Goal: Complete application form

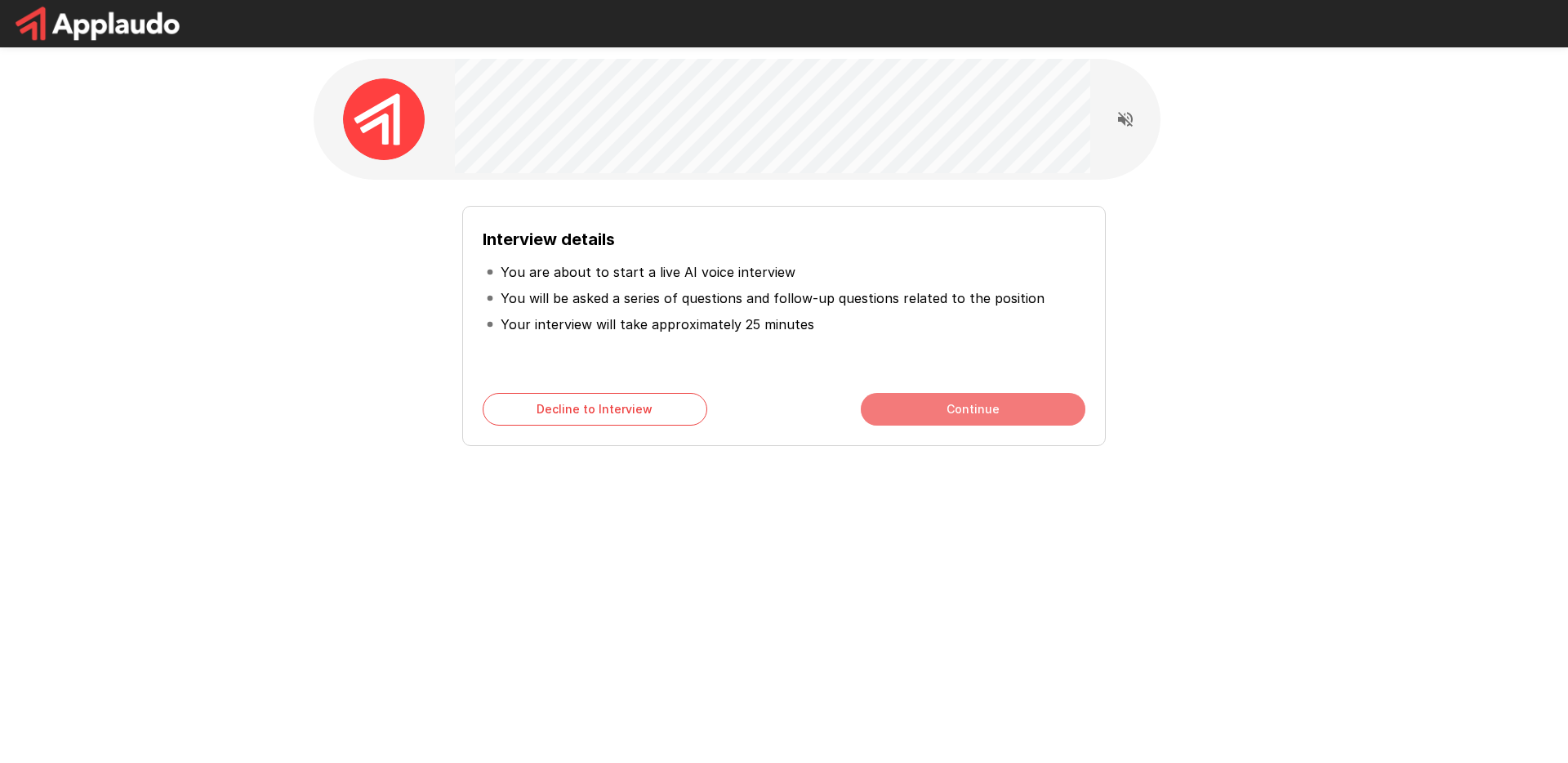
click at [955, 414] on button "Continue" at bounding box center [973, 409] width 225 height 33
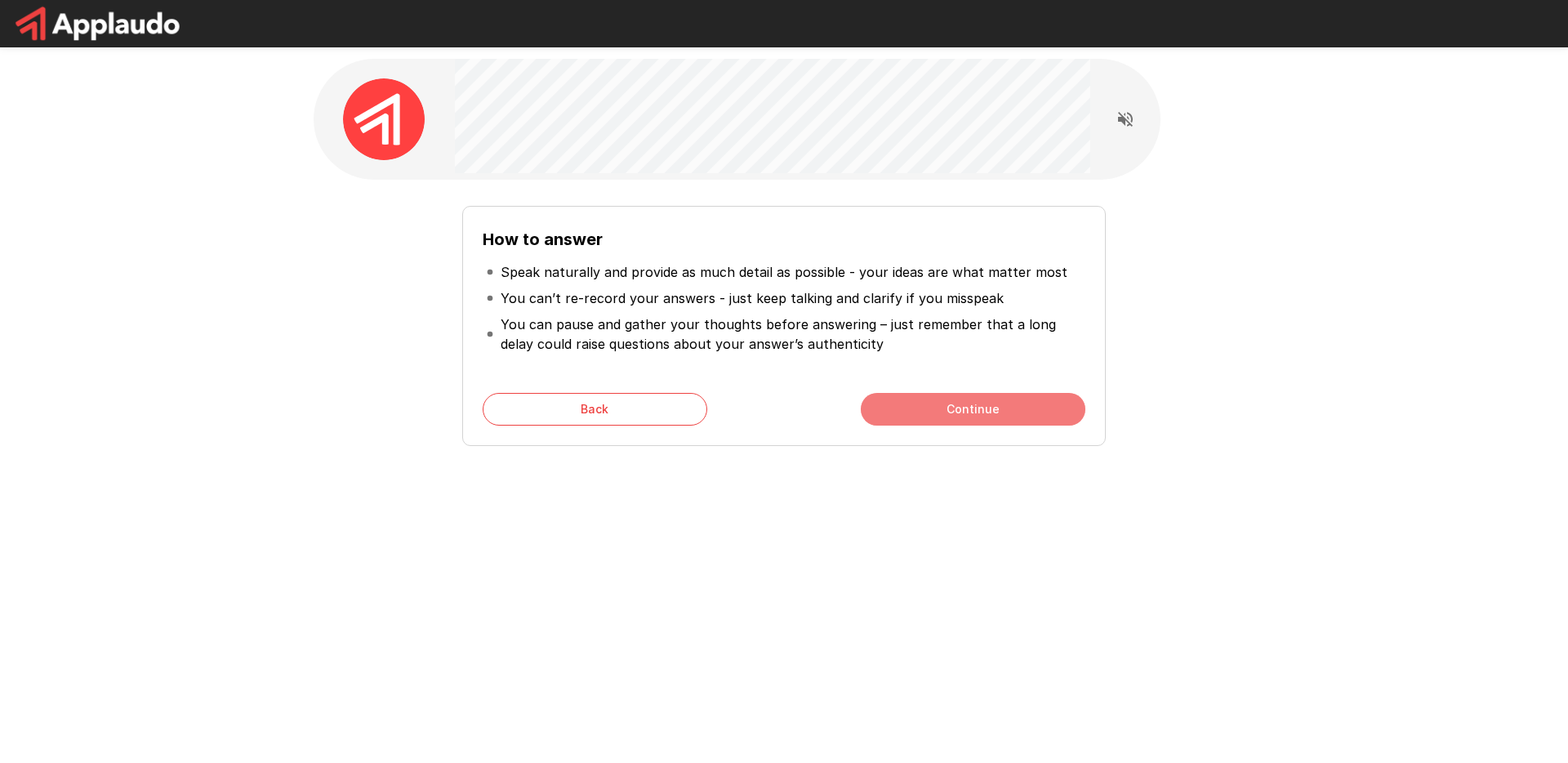
click at [959, 412] on button "Continue" at bounding box center [973, 409] width 225 height 33
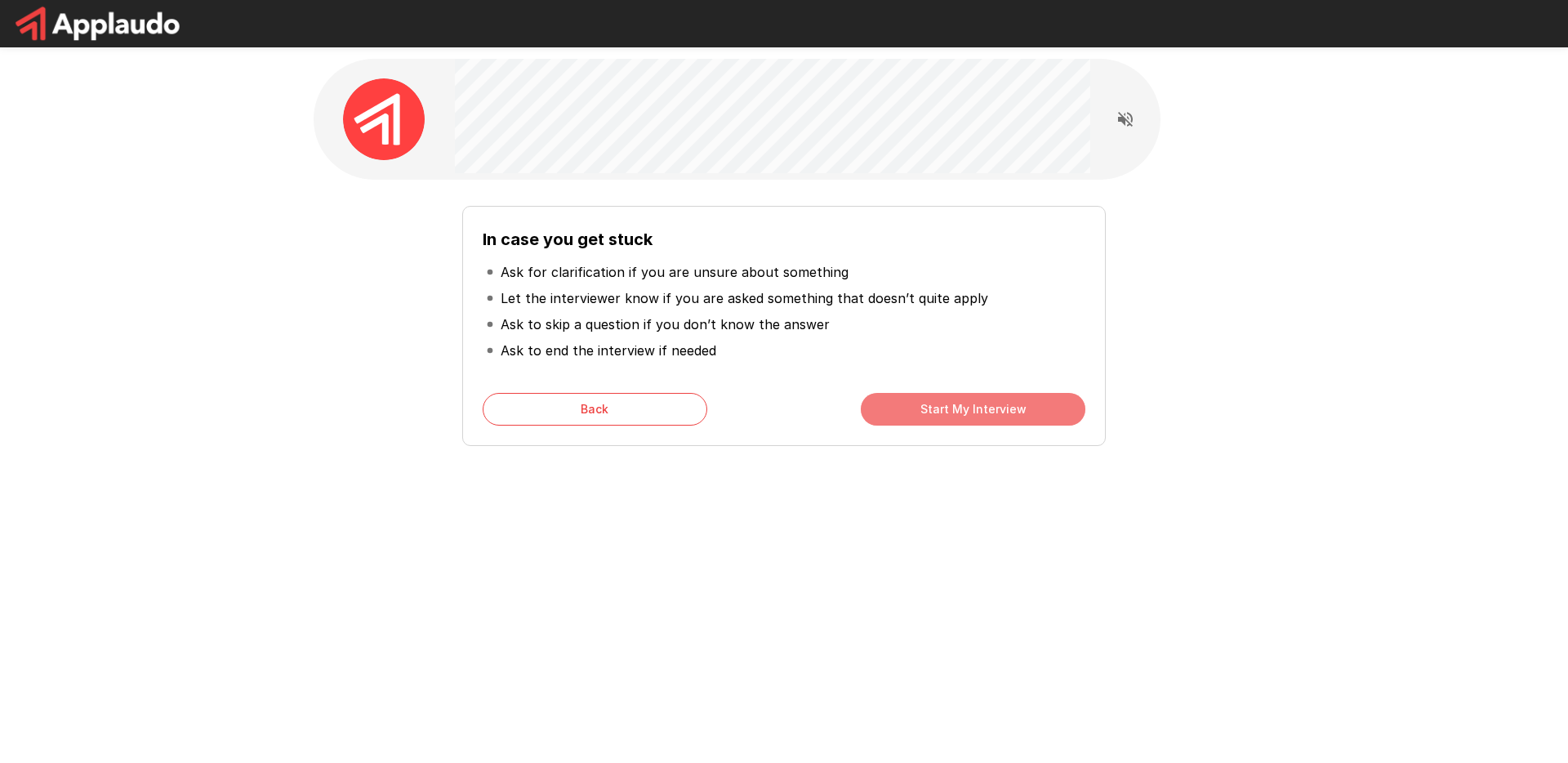
click at [959, 413] on button "Start My Interview" at bounding box center [973, 409] width 225 height 33
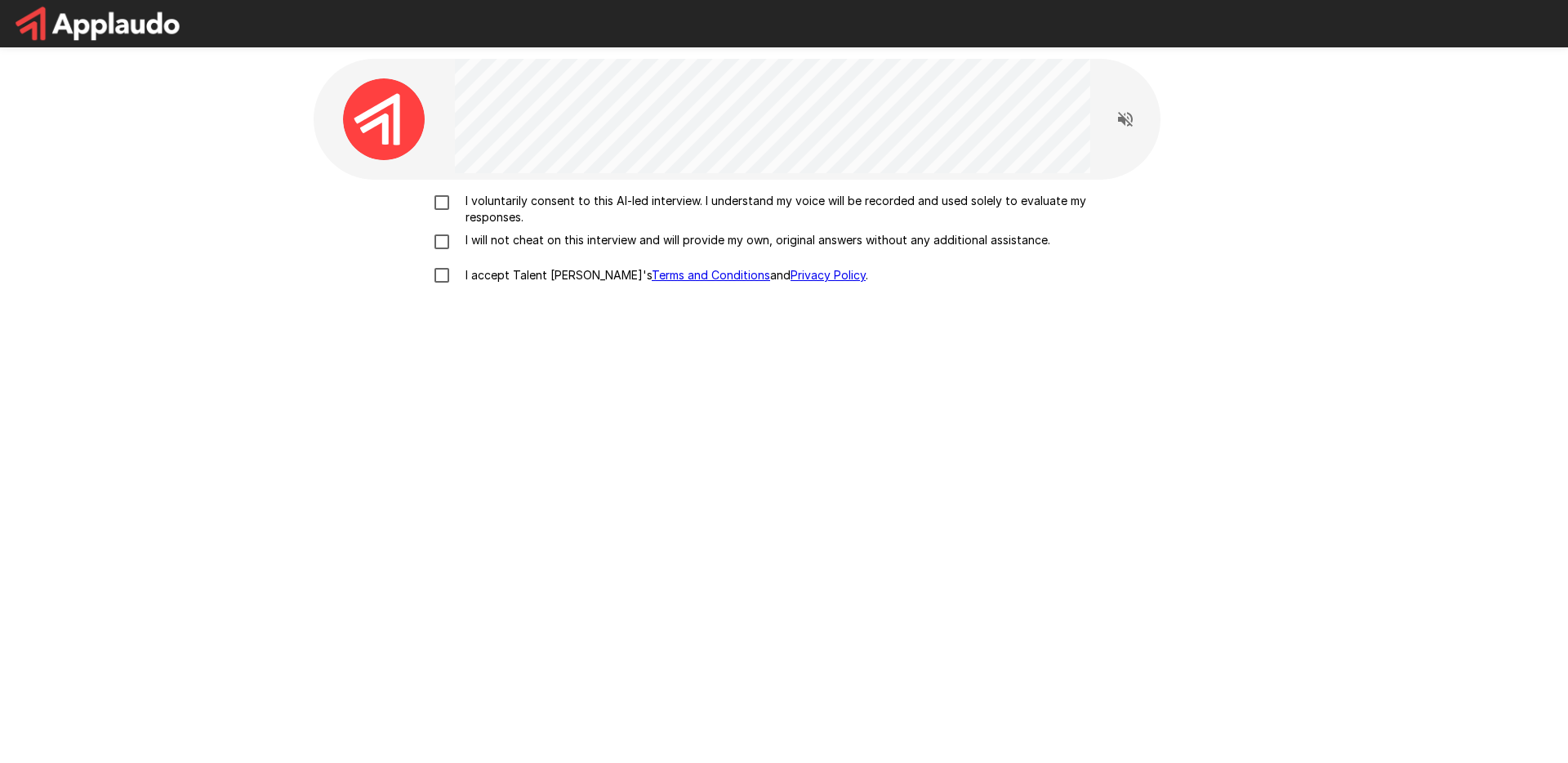
click at [681, 205] on p "I voluntarily consent to this AI-led interview. I understand my voice will be r…" at bounding box center [801, 210] width 685 height 33
click at [687, 245] on p "I will not cheat on this interview and will provide my own, original answers wi…" at bounding box center [754, 240] width 591 height 17
click at [543, 271] on p "I accept Talent Llama's Terms and Conditions and Privacy Policy ." at bounding box center [663, 275] width 409 height 17
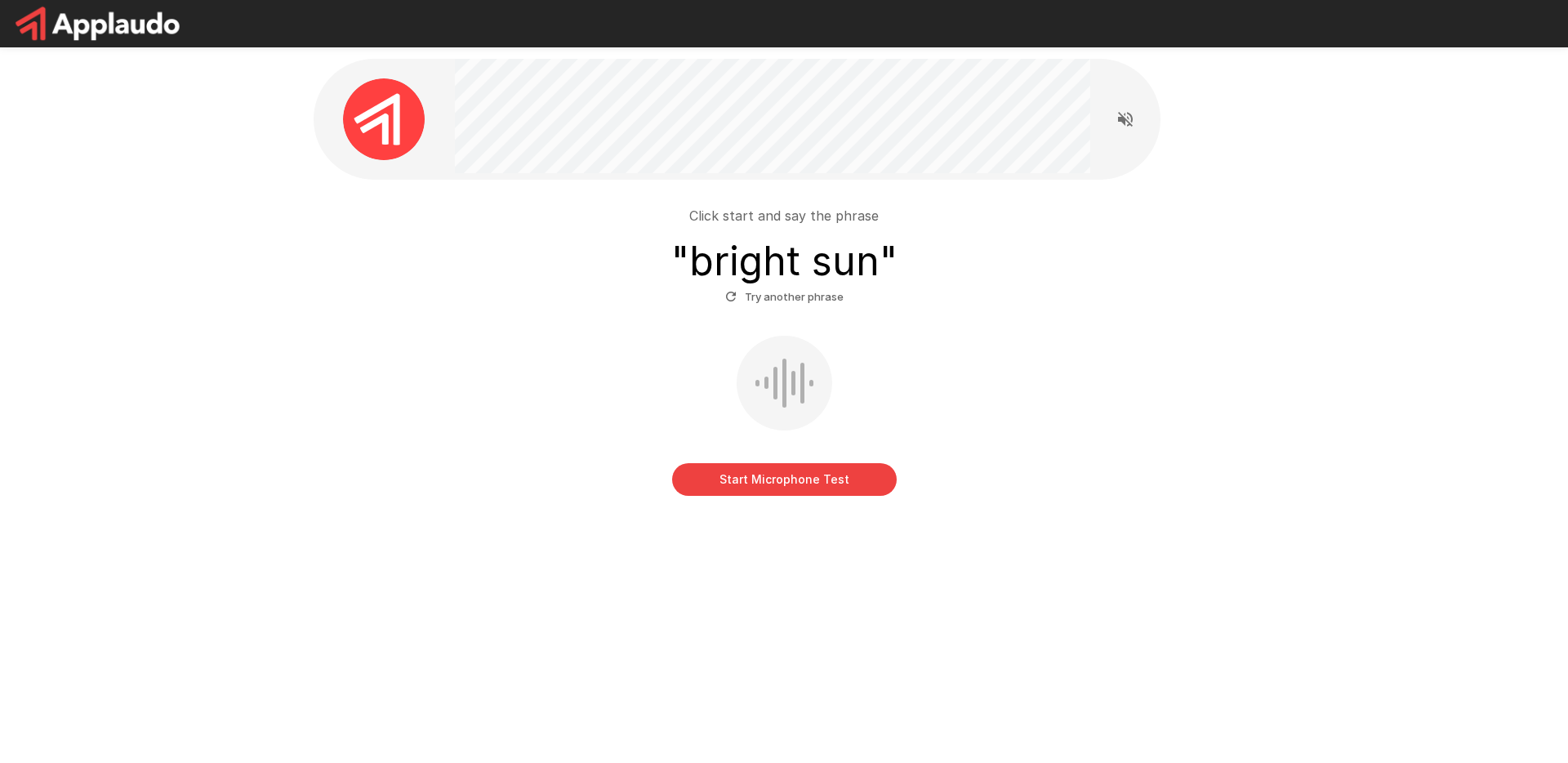
click at [776, 477] on button "Start Microphone Test" at bounding box center [784, 479] width 225 height 33
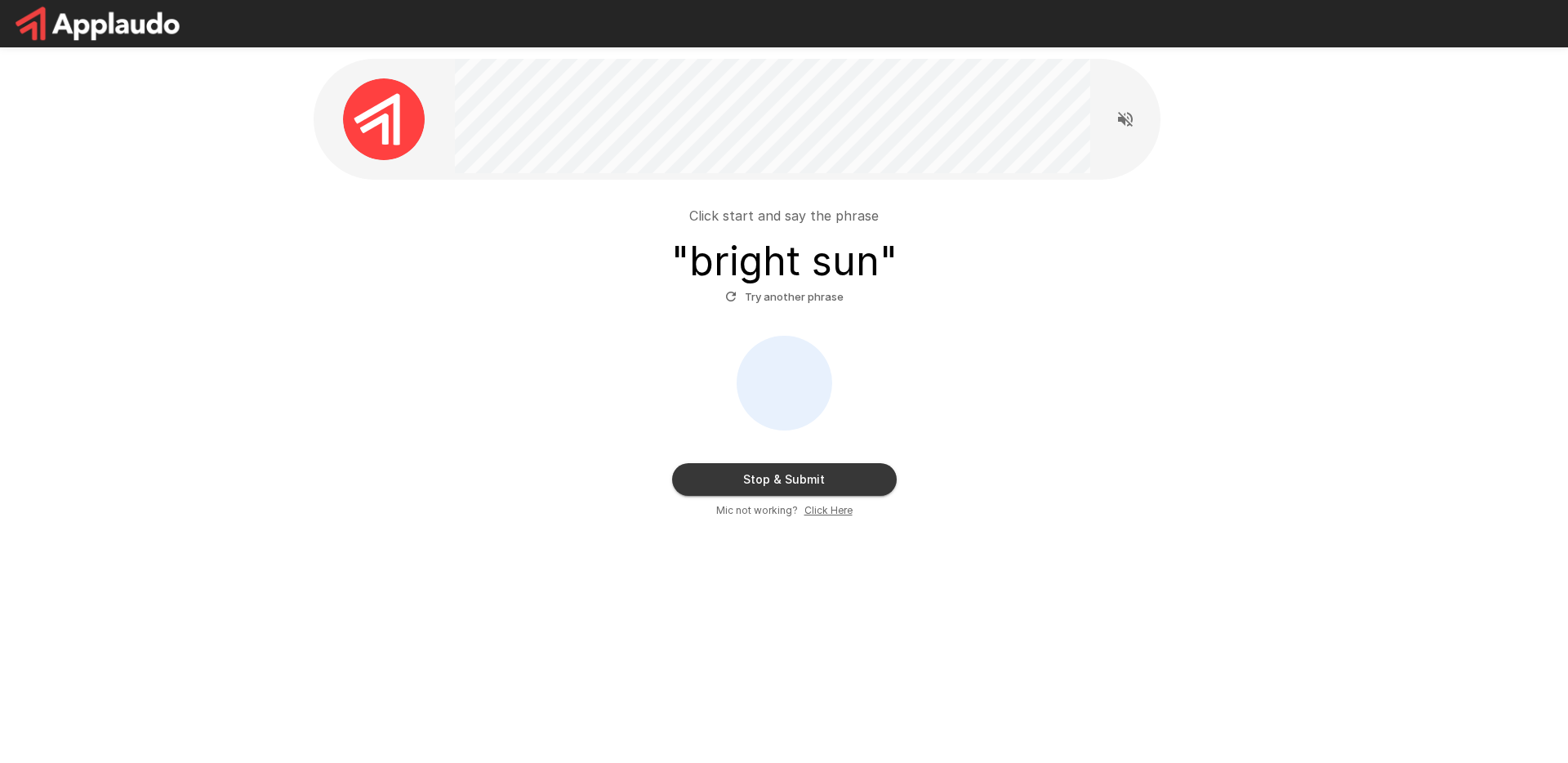
click at [825, 512] on u "Click Here" at bounding box center [828, 510] width 48 height 13
